Goal: Use online tool/utility: Use online tool/utility

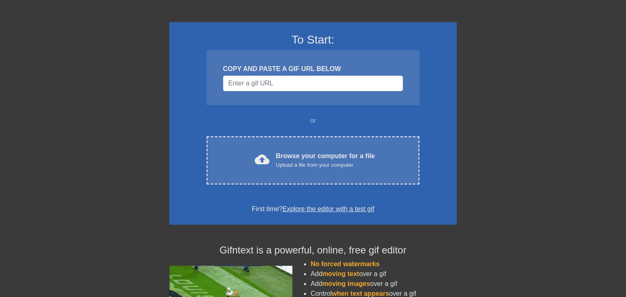
scroll to position [55, 0]
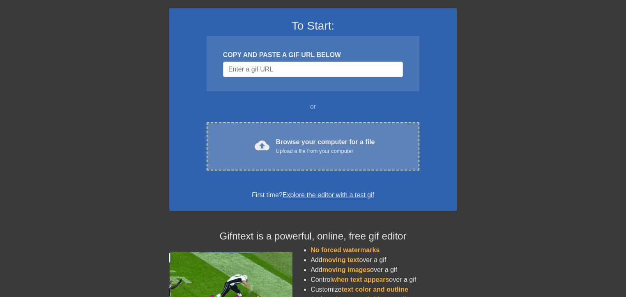
click at [270, 153] on span "cloud_upload" at bounding box center [262, 145] width 15 height 15
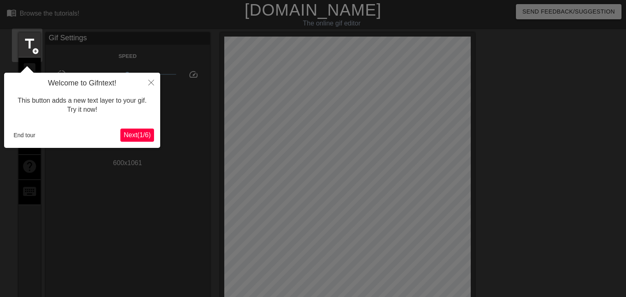
scroll to position [20, 0]
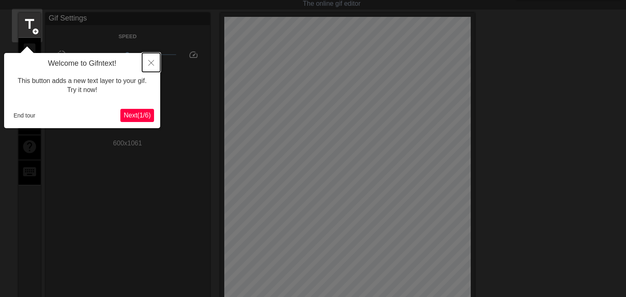
click at [149, 63] on icon "Close" at bounding box center [151, 63] width 6 height 6
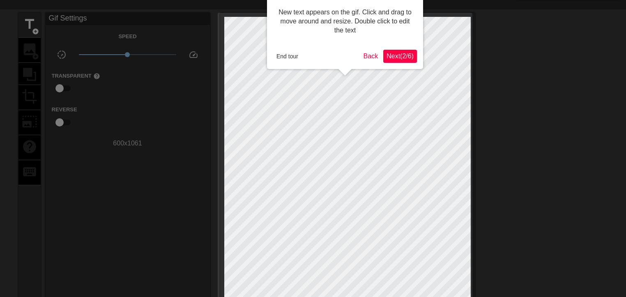
scroll to position [0, 0]
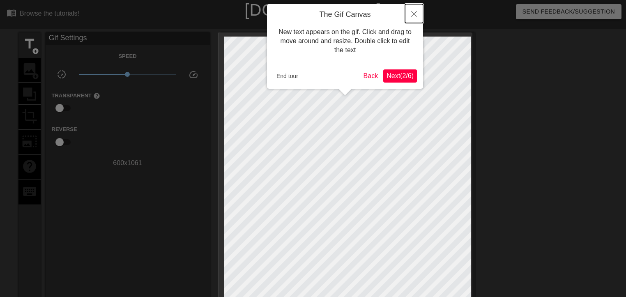
click at [411, 19] on button "Close" at bounding box center [414, 13] width 18 height 19
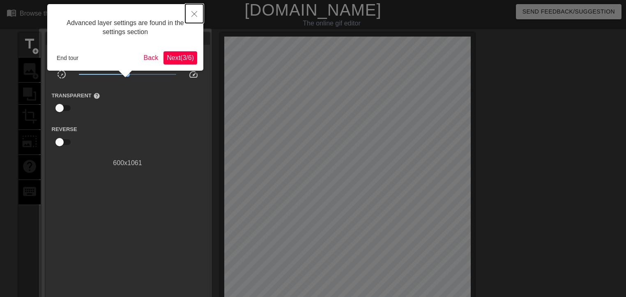
click at [198, 15] on button "Close" at bounding box center [194, 13] width 18 height 19
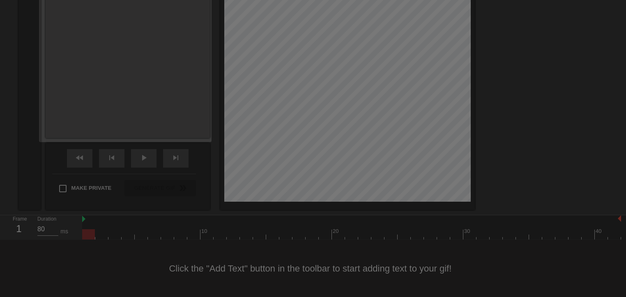
scroll to position [12, 0]
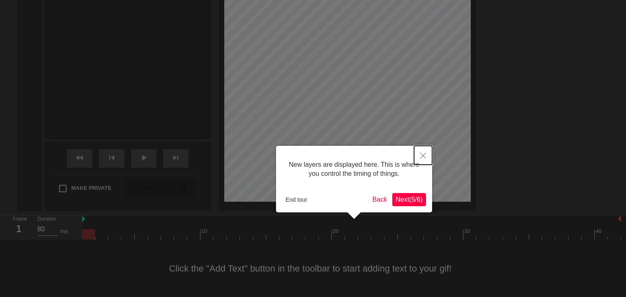
click at [423, 157] on icon "Close" at bounding box center [423, 156] width 6 height 6
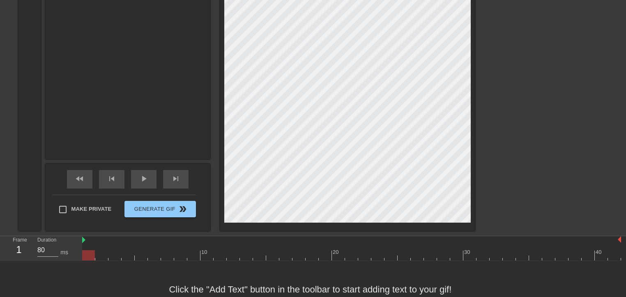
scroll to position [270, 0]
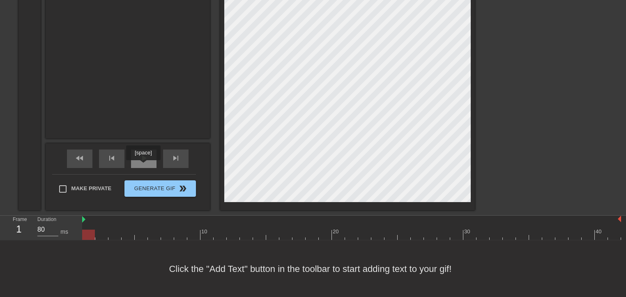
click at [143, 163] on span "play_arrow" at bounding box center [144, 158] width 10 height 10
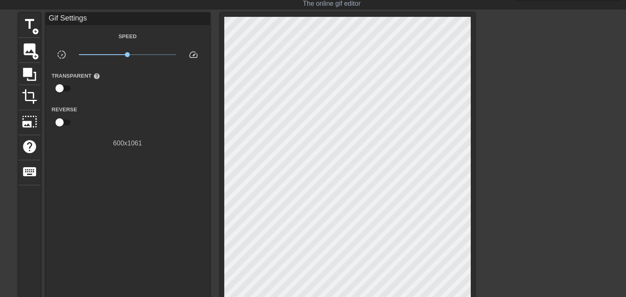
scroll to position [0, 0]
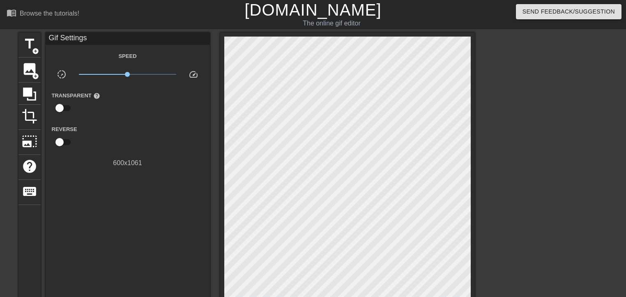
click at [333, 18] on link "[DOMAIN_NAME]" at bounding box center [313, 10] width 137 height 18
click at [67, 28] on div "menu_book Browse the tutorials!" at bounding box center [107, 14] width 201 height 28
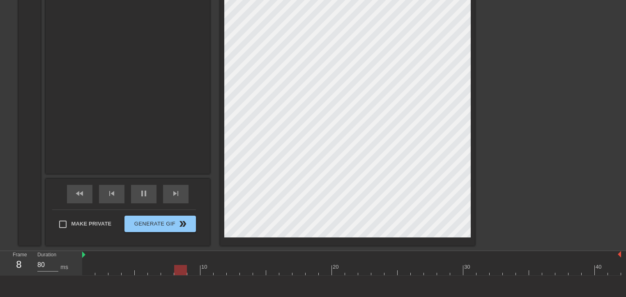
scroll to position [270, 0]
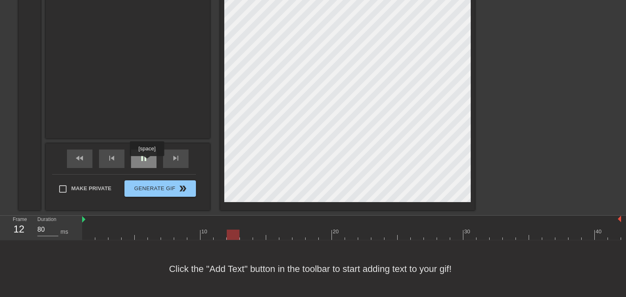
click at [147, 162] on span "pause" at bounding box center [144, 158] width 10 height 10
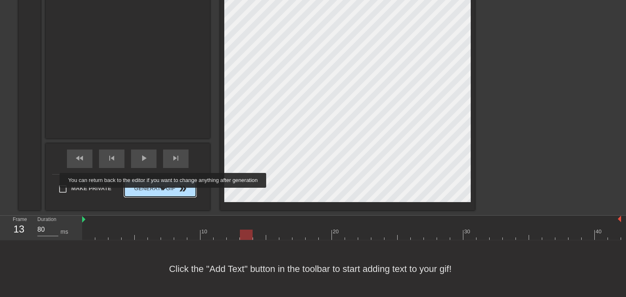
click at [160, 194] on span "Generate Gif double_arrow" at bounding box center [160, 189] width 65 height 10
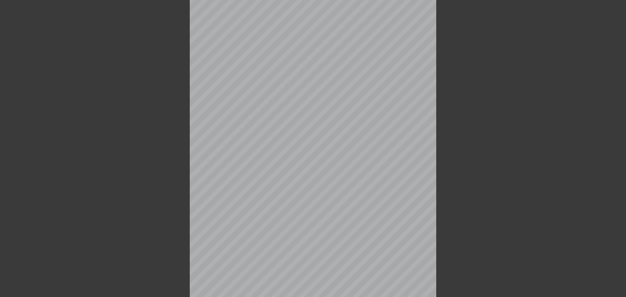
scroll to position [136, 0]
